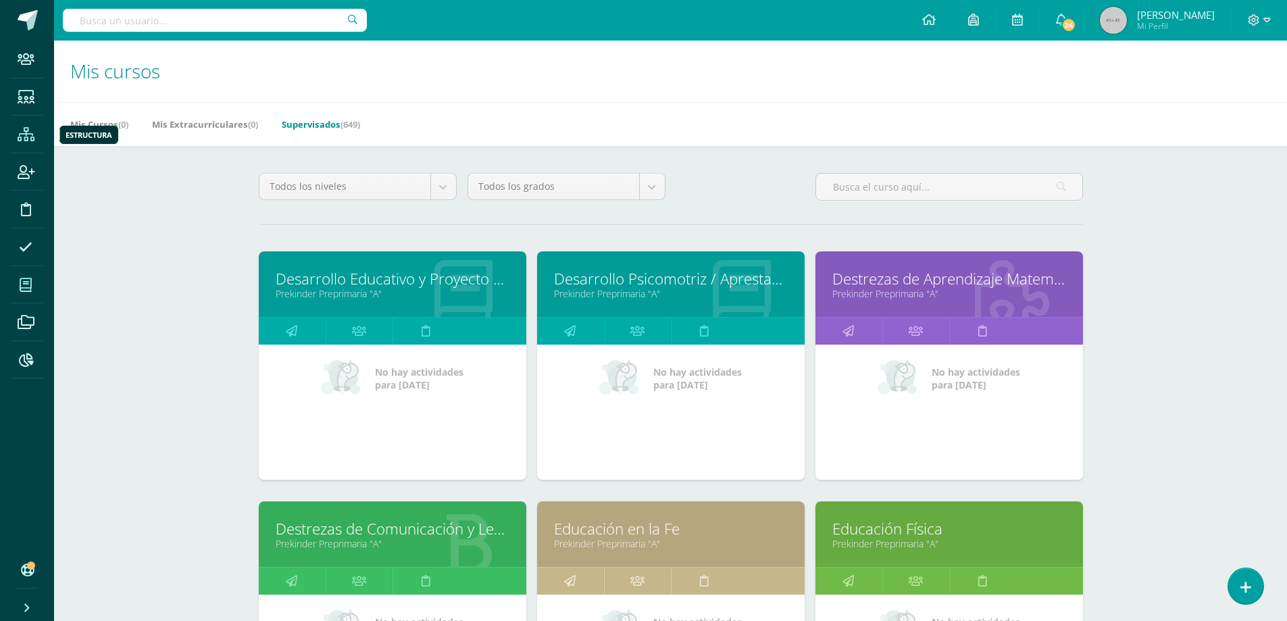
click at [24, 133] on icon at bounding box center [26, 135] width 17 height 14
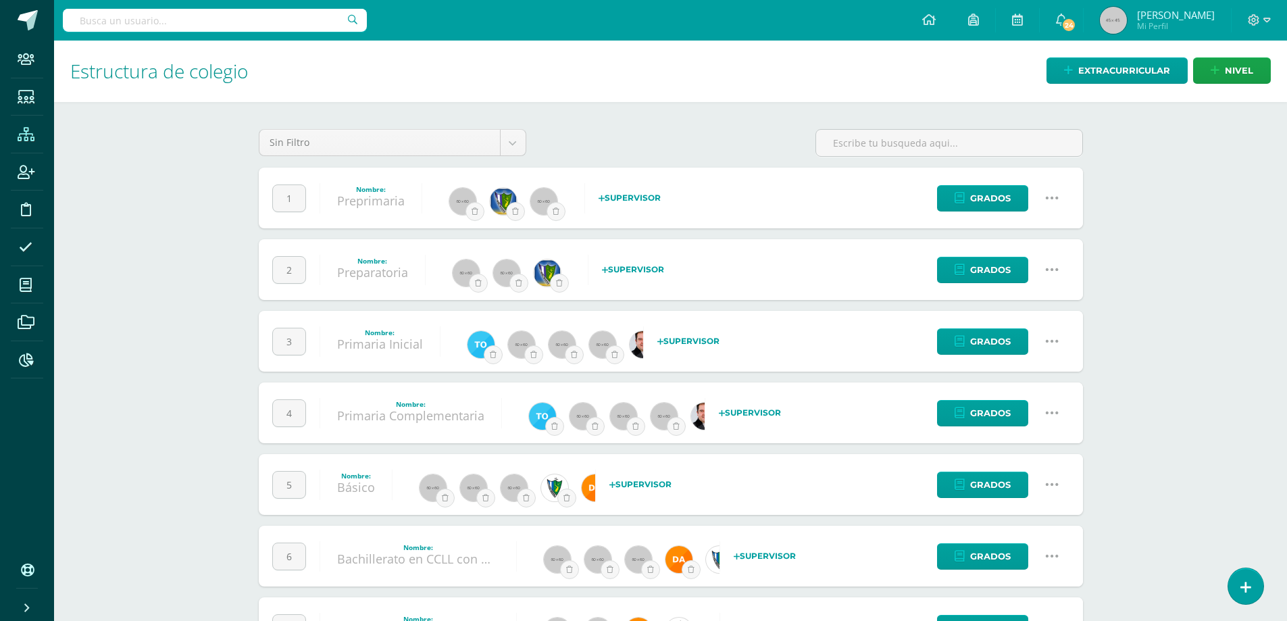
click at [1044, 192] on icon at bounding box center [1051, 197] width 15 height 15
click at [1017, 271] on link "Configuración" at bounding box center [1026, 267] width 120 height 21
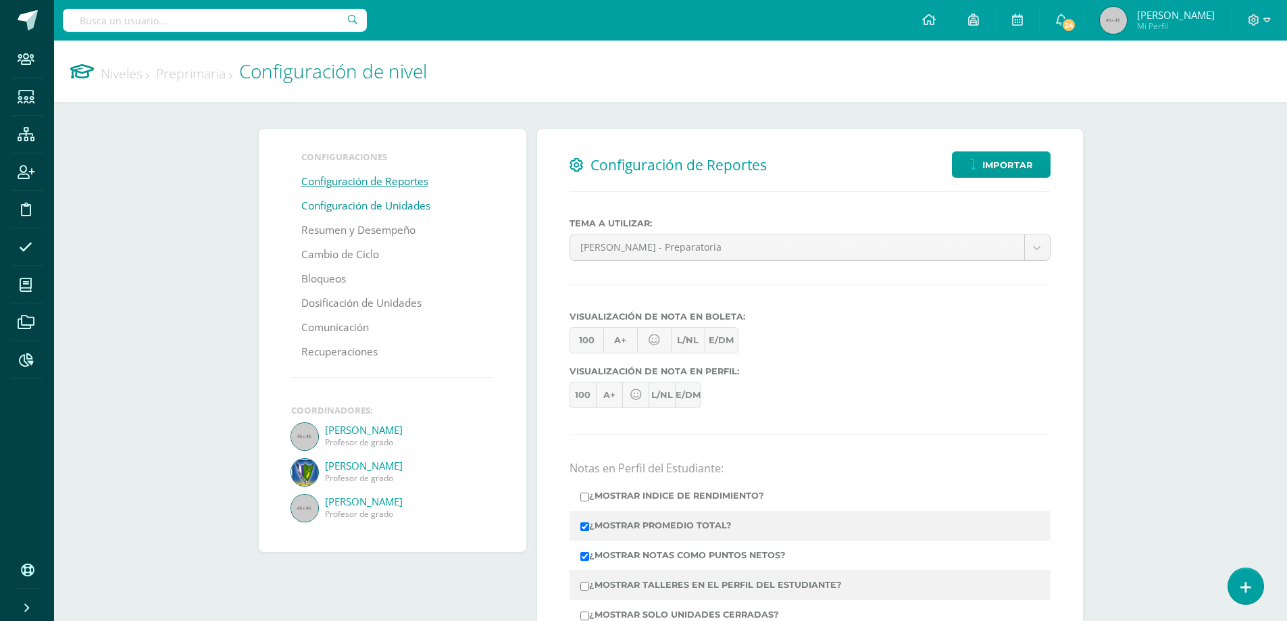
click at [361, 205] on link "Configuración de Unidades" at bounding box center [365, 206] width 129 height 24
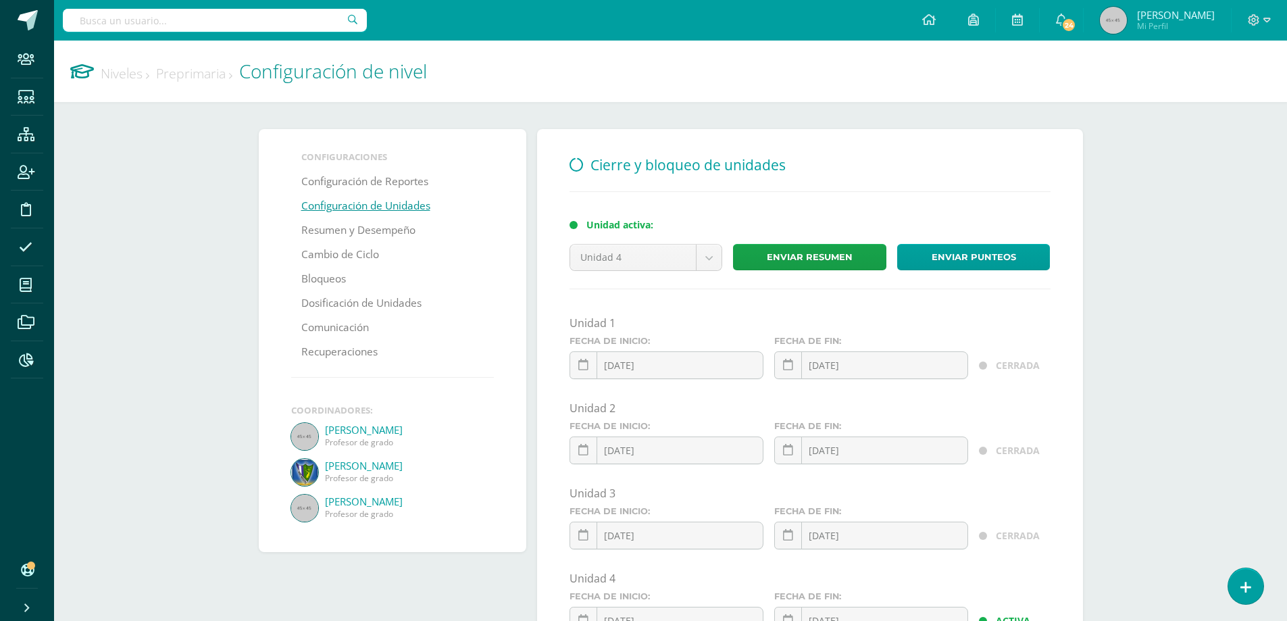
click at [174, 69] on link "Preprimaria" at bounding box center [194, 73] width 76 height 18
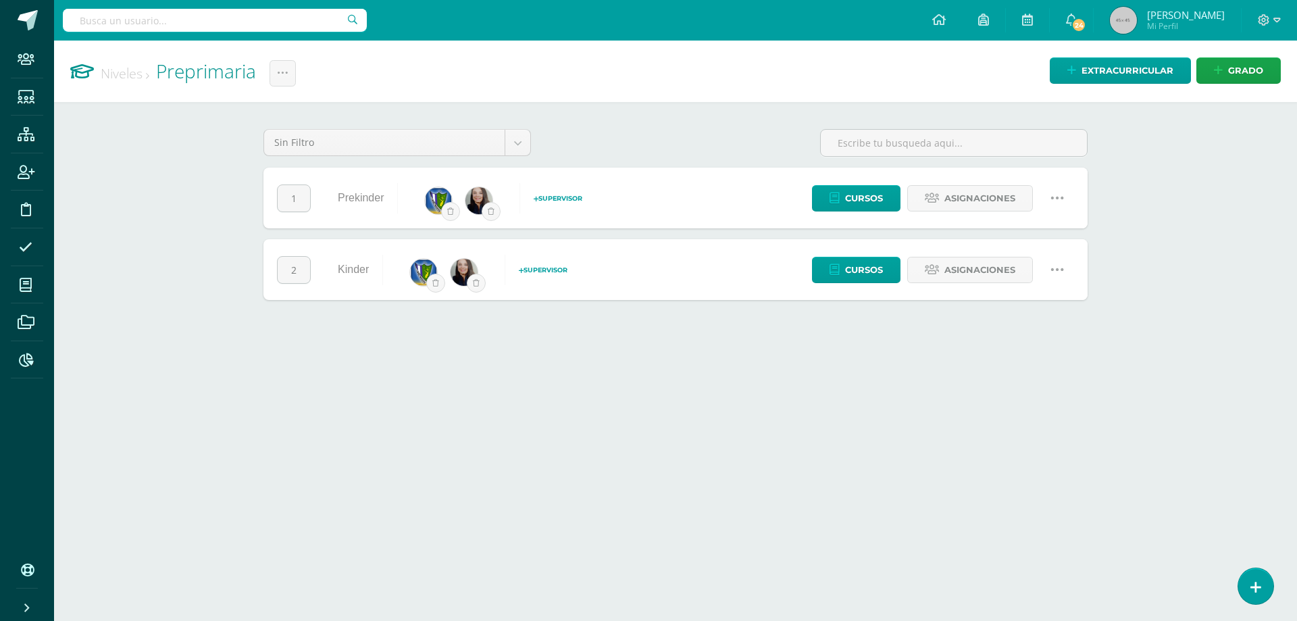
click at [128, 70] on link "Niveles" at bounding box center [125, 73] width 49 height 18
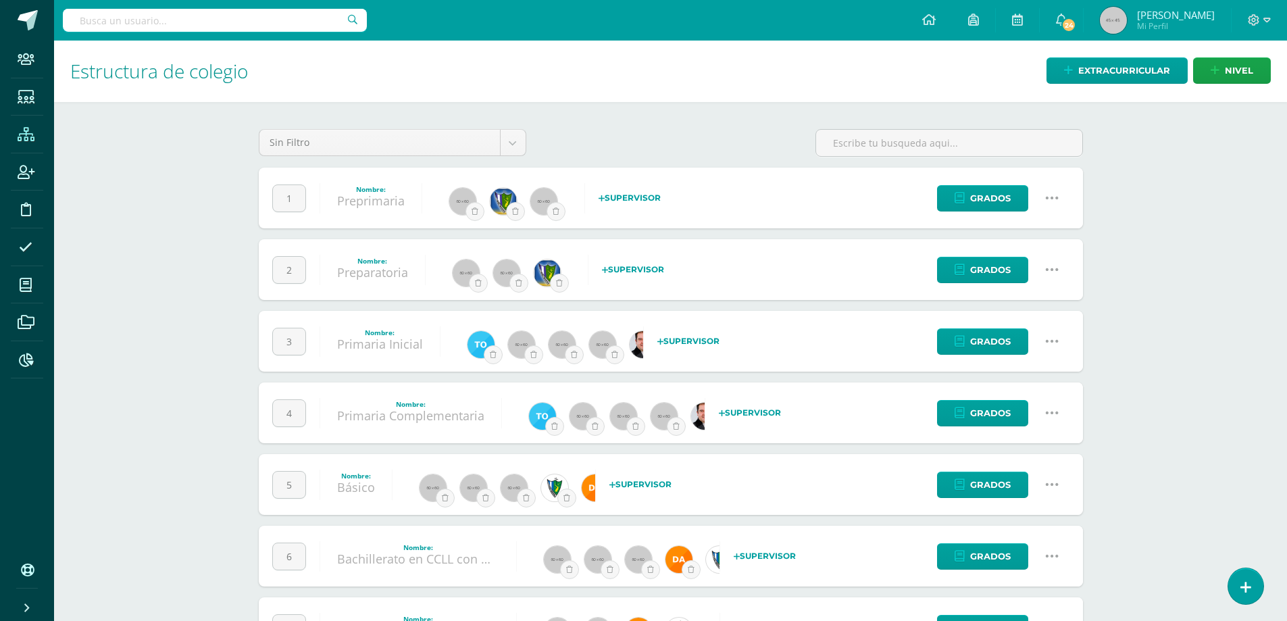
click at [1056, 270] on icon at bounding box center [1051, 269] width 15 height 15
click at [1017, 341] on link "Configuración" at bounding box center [1026, 338] width 120 height 21
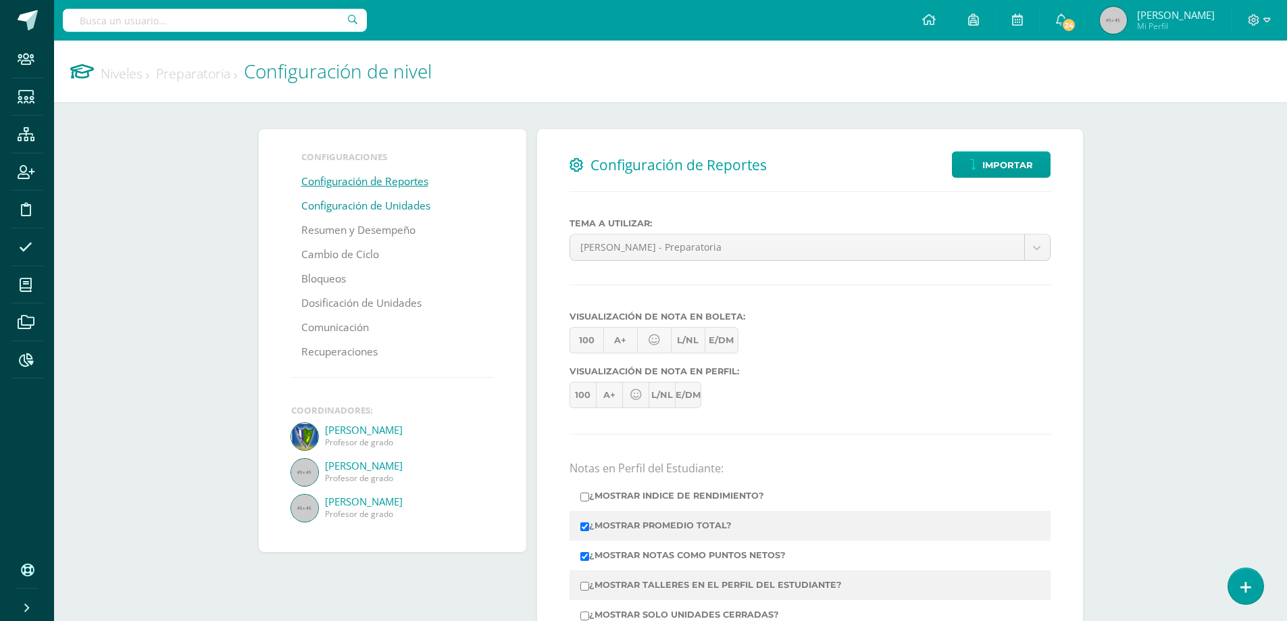
click at [370, 201] on link "Configuración de Unidades" at bounding box center [365, 206] width 129 height 24
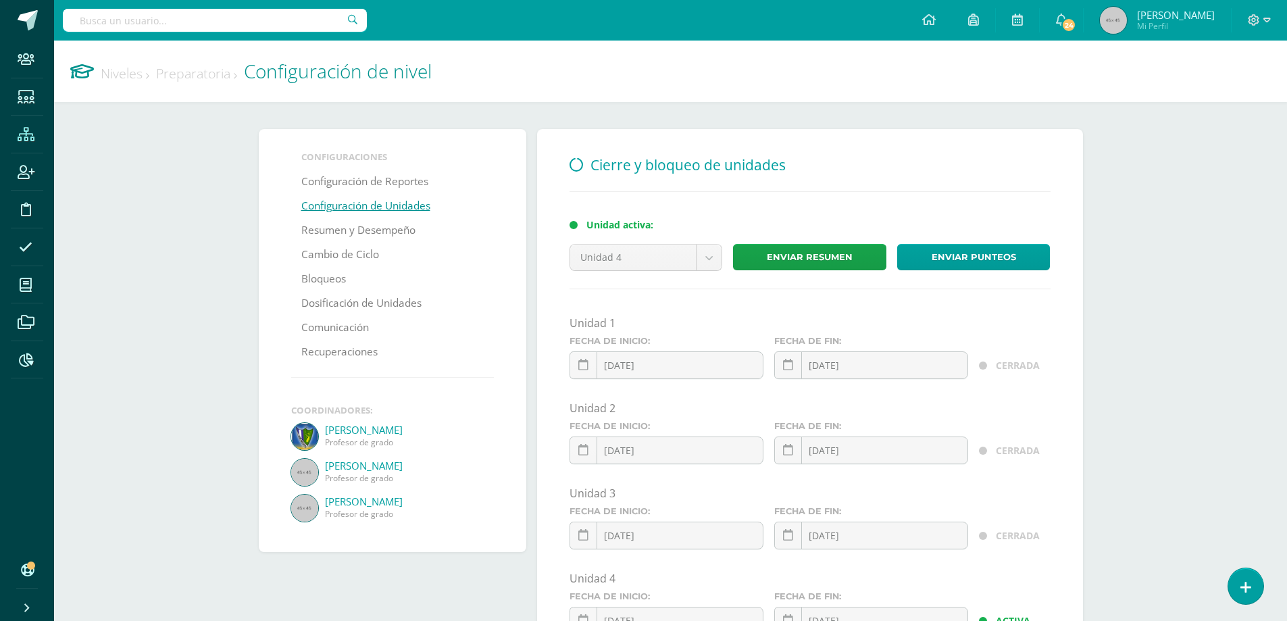
click at [30, 136] on icon at bounding box center [26, 135] width 17 height 14
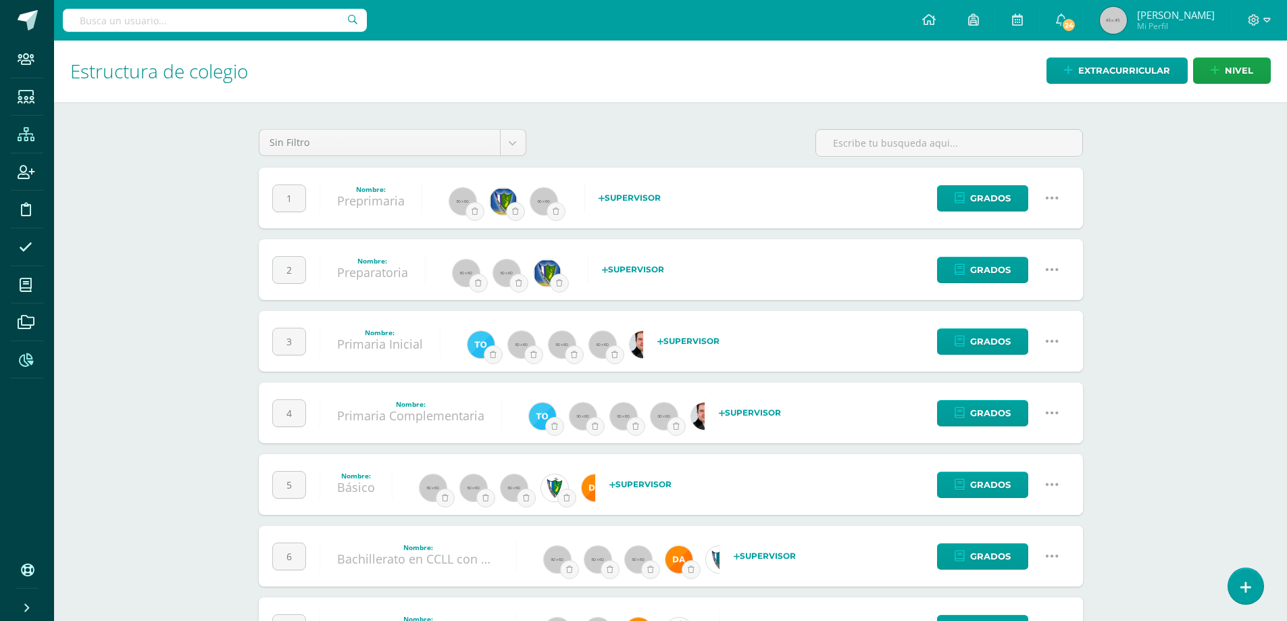
click at [20, 357] on icon at bounding box center [26, 360] width 14 height 14
